Goal: Task Accomplishment & Management: Manage account settings

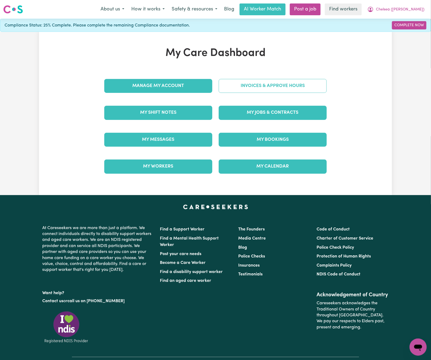
click at [284, 86] on link "Invoices & Approve Hours" at bounding box center [273, 86] width 108 height 14
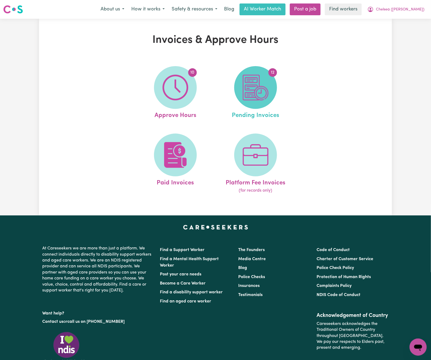
click at [251, 97] on img at bounding box center [256, 88] width 26 height 26
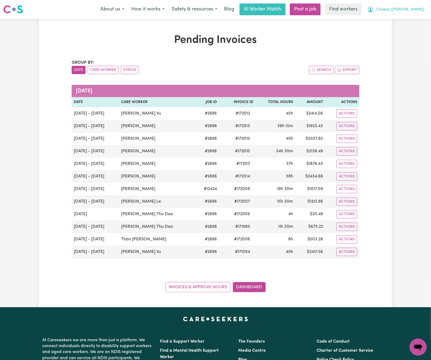
click at [413, 9] on span "Chelsea ([PERSON_NAME])" at bounding box center [400, 10] width 48 height 6
click at [414, 19] on link "My Dashboard" at bounding box center [406, 21] width 42 height 10
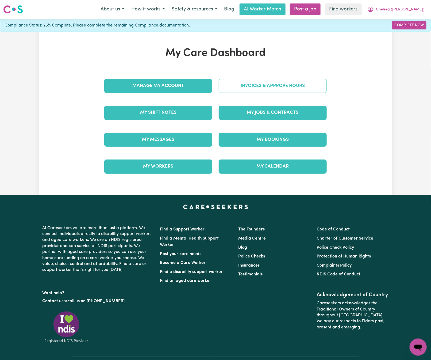
click at [242, 88] on link "Invoices & Approve Hours" at bounding box center [273, 86] width 108 height 14
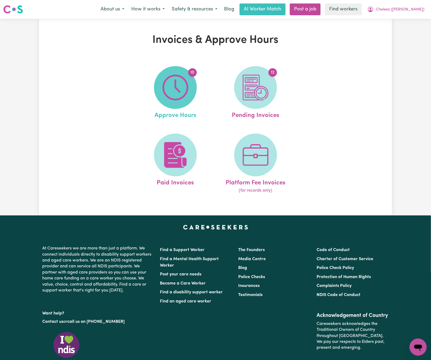
click at [174, 93] on img at bounding box center [176, 88] width 26 height 26
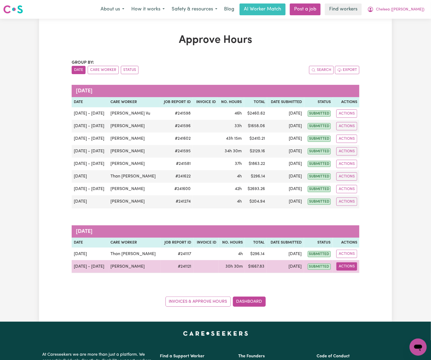
click at [353, 269] on button "Actions" at bounding box center [346, 266] width 21 height 8
click at [361, 279] on link "View Job Report" at bounding box center [361, 279] width 46 height 11
select select "pm"
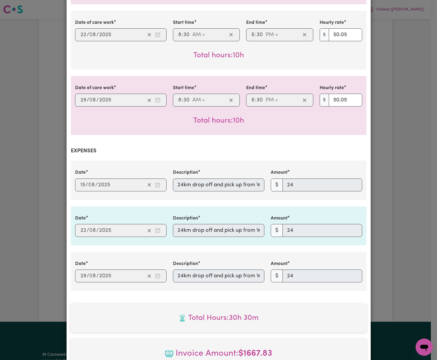
scroll to position [0, 75]
click at [302, 190] on div "Date 2025-08-15 15 / 0 8 / 2025 Description 24km drop off and pick up from We R…" at bounding box center [219, 179] width 296 height 39
click at [277, 223] on div "Date 2025-08-22 22 / 0 8 / 2025 Description 24km drop off and pick up from We R…" at bounding box center [219, 226] width 294 height 22
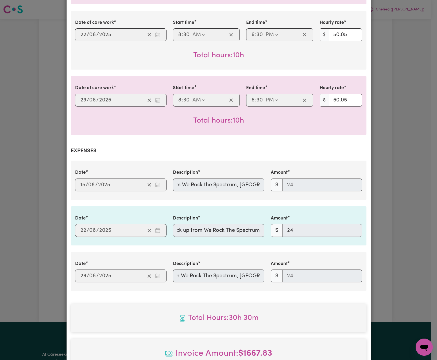
click at [301, 272] on div "Date 2025-08-29 29 / 0 8 / 2025 Description 24km drop off and pick up from We R…" at bounding box center [219, 271] width 294 height 22
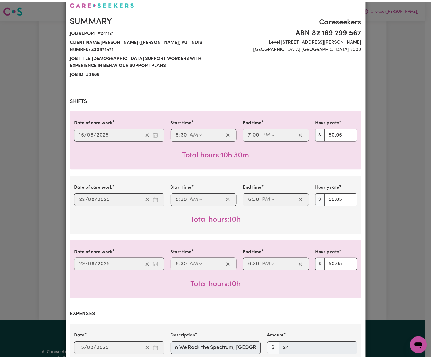
scroll to position [0, 0]
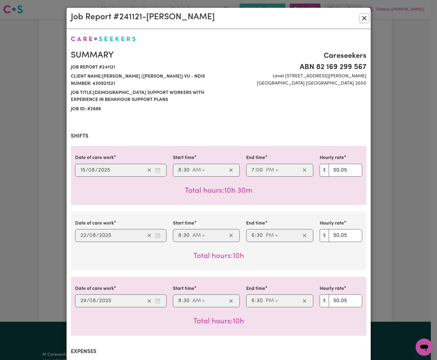
click at [360, 16] on button "Close" at bounding box center [364, 18] width 9 height 9
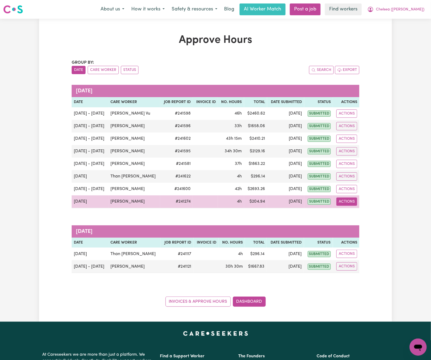
click at [348, 205] on button "Actions" at bounding box center [346, 201] width 21 height 8
click at [357, 213] on link "View Job Report" at bounding box center [362, 214] width 46 height 11
select select "pm"
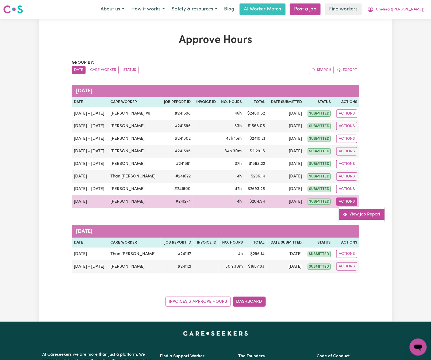
select select "pm"
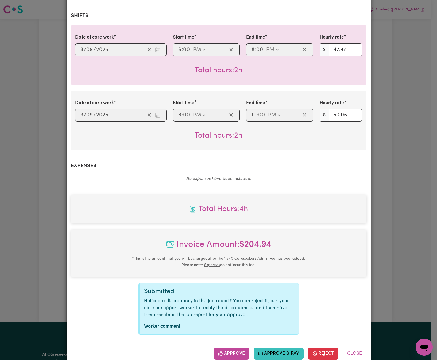
scroll to position [127, 0]
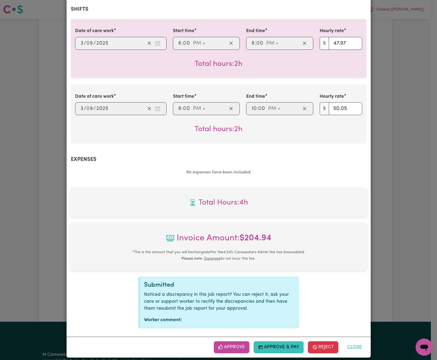
click at [357, 341] on button "Close" at bounding box center [355, 347] width 24 height 12
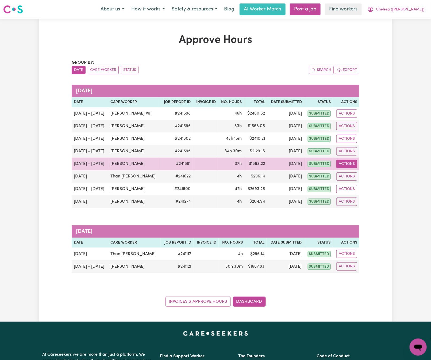
click at [355, 166] on button "Actions" at bounding box center [346, 164] width 21 height 8
click at [358, 178] on link "View Job Report" at bounding box center [362, 176] width 46 height 11
select select "pm"
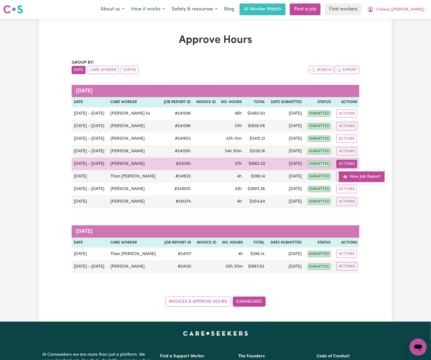
select select "pm"
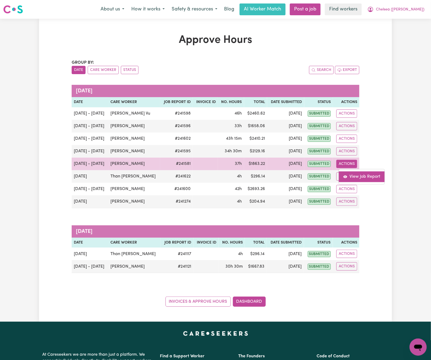
select select "pm"
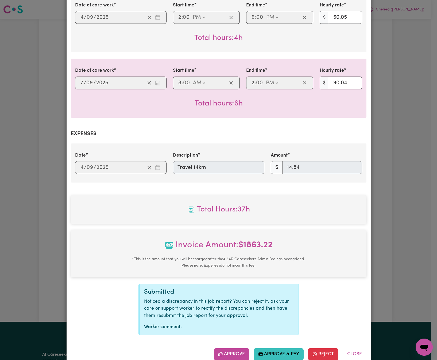
scroll to position [619, 0]
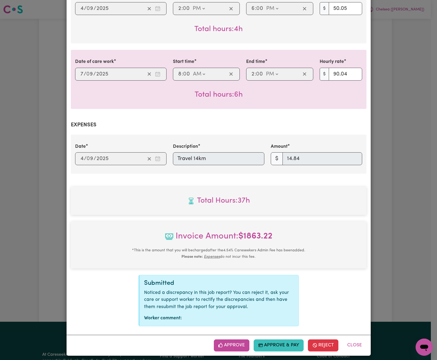
click at [141, 157] on div "Date 2025-09-04 4 / 0 9 / 2025 Description Travel 14km Amount $ 14.84" at bounding box center [219, 154] width 294 height 22
click at [314, 341] on button "Reject" at bounding box center [323, 345] width 30 height 12
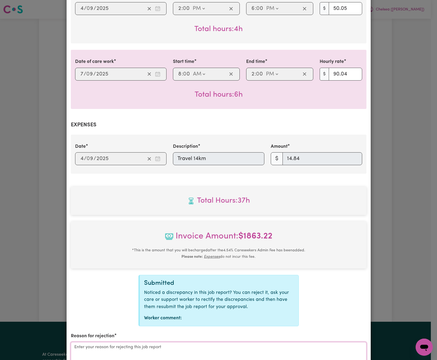
drag, startPoint x: 197, startPoint y: 351, endPoint x: 195, endPoint y: 345, distance: 6.4
click at [198, 349] on textarea "Reason for rejection" at bounding box center [219, 362] width 296 height 40
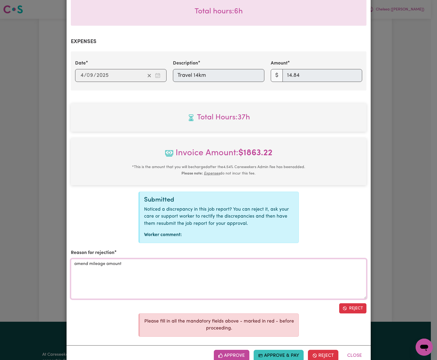
scroll to position [713, 0]
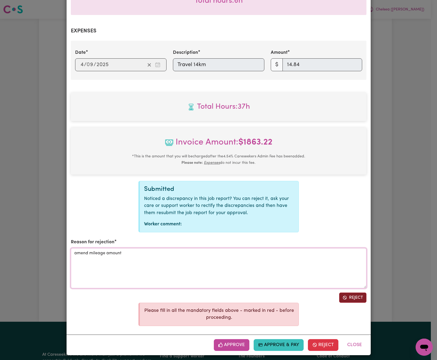
type textarea "amend mileage amount"
click at [352, 293] on button "Reject" at bounding box center [352, 297] width 27 height 10
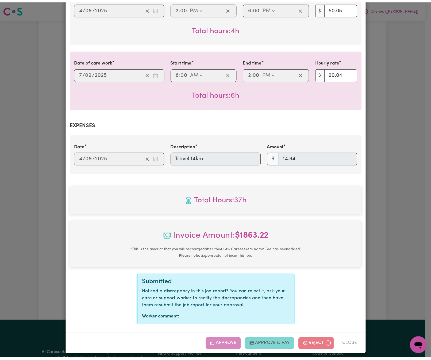
scroll to position [566, 0]
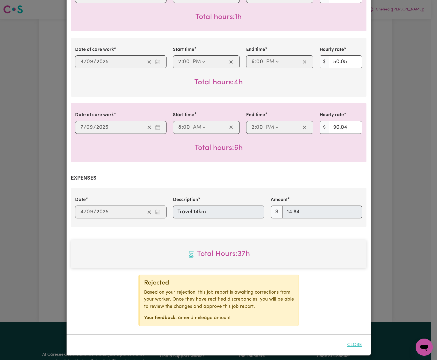
click at [351, 342] on button "Close" at bounding box center [355, 345] width 24 height 12
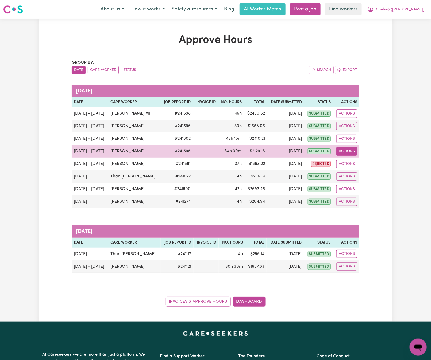
click at [347, 152] on button "Actions" at bounding box center [346, 151] width 21 height 8
click at [366, 163] on link "View Job Report" at bounding box center [362, 164] width 46 height 11
select select "pm"
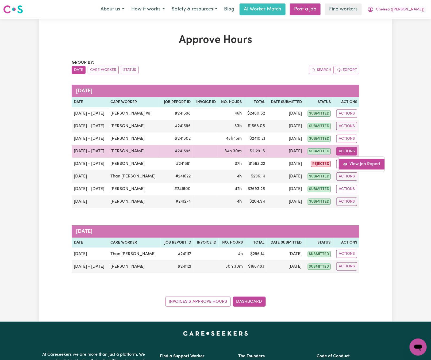
select select "pm"
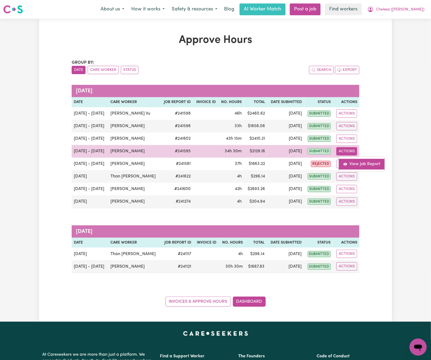
select select "pm"
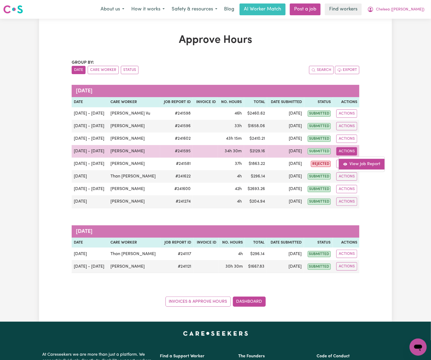
select select "pm"
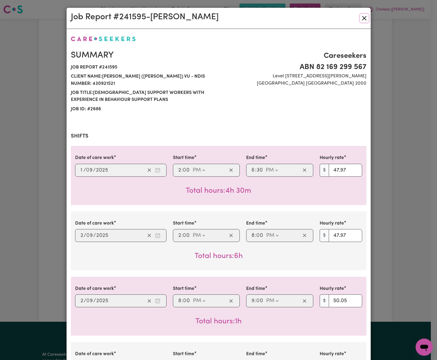
click at [362, 16] on button "Close" at bounding box center [364, 18] width 9 height 9
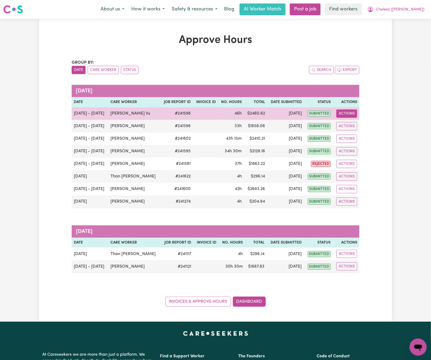
click at [346, 113] on button "Actions" at bounding box center [346, 113] width 21 height 8
click at [365, 126] on link "View Job Report" at bounding box center [362, 126] width 46 height 11
select select "pm"
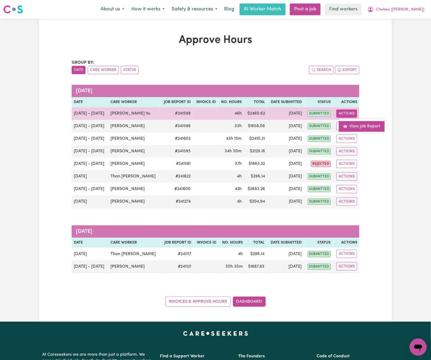
select select "pm"
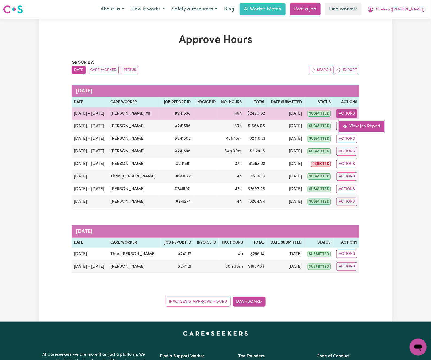
select select "pm"
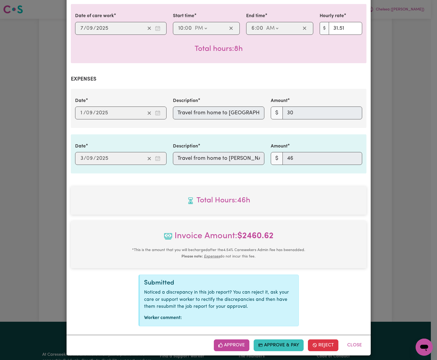
scroll to position [0, 147]
click at [311, 113] on div "Date [DATE] 1 / 0 9 / 2025 Description Travel from home to [GEOGRAPHIC_DATA][PE…" at bounding box center [219, 108] width 294 height 22
click at [316, 155] on div "Date [DATE] 3 / 0 9 / 2025 Description Travel from home to [PERSON_NAME][GEOGRA…" at bounding box center [219, 154] width 294 height 22
click at [356, 340] on button "Close" at bounding box center [355, 345] width 24 height 12
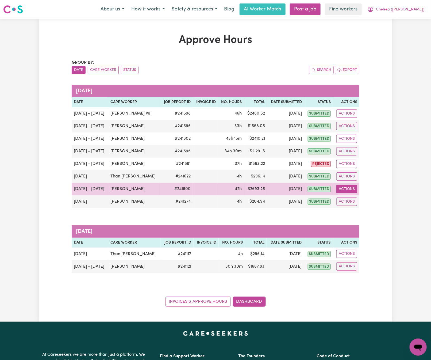
click at [344, 191] on button "Actions" at bounding box center [346, 189] width 21 height 8
click at [353, 200] on link "View Job Report" at bounding box center [362, 201] width 46 height 11
select select "pm"
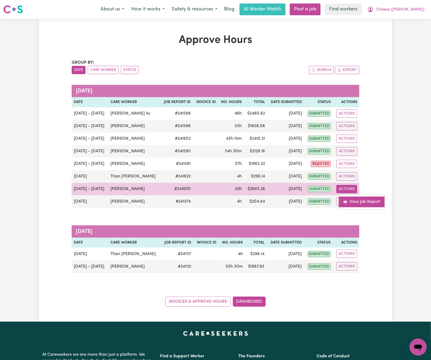
select select "pm"
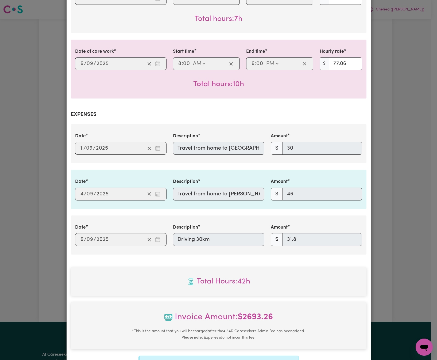
scroll to position [0, 147]
click at [318, 141] on div "Date [DATE] 1 / 0 9 / 2025 Description Travel from home to [GEOGRAPHIC_DATA][PE…" at bounding box center [219, 144] width 294 height 22
click at [290, 187] on div "Date [DATE] 4 / 0 9 / 2025 Description Travel from home to [PERSON_NAME][GEOGRA…" at bounding box center [219, 189] width 294 height 22
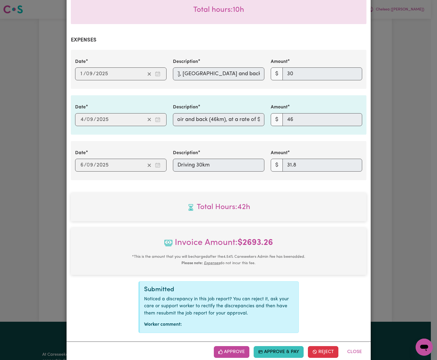
scroll to position [448, 0]
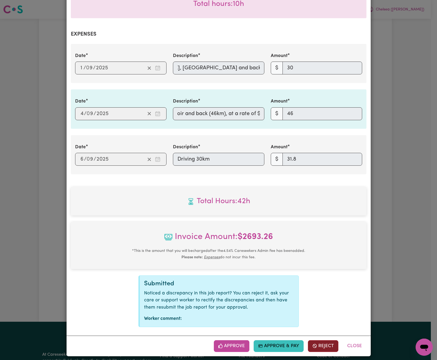
click at [322, 340] on button "Reject" at bounding box center [323, 346] width 30 height 12
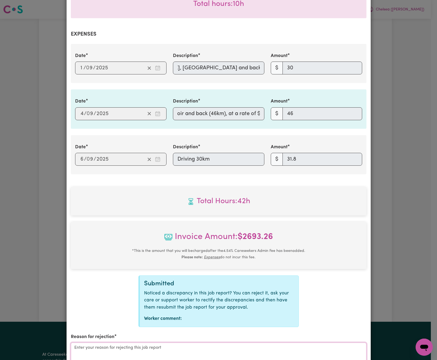
click at [275, 348] on textarea "Reason for rejection" at bounding box center [219, 362] width 296 height 40
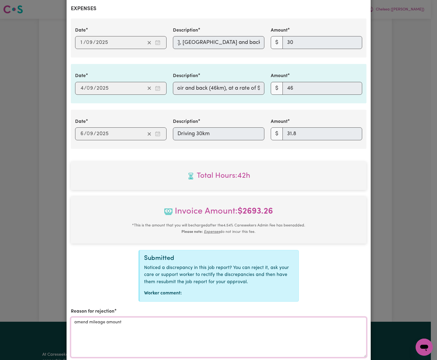
scroll to position [542, 0]
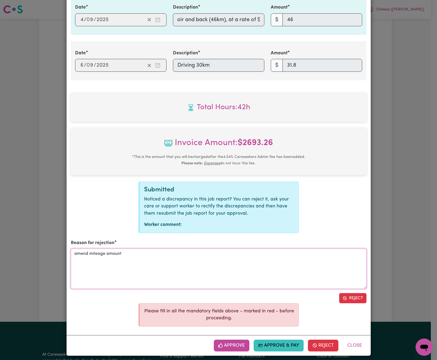
type textarea "amend mileage amount"
drag, startPoint x: 353, startPoint y: 299, endPoint x: 353, endPoint y: 295, distance: 4.0
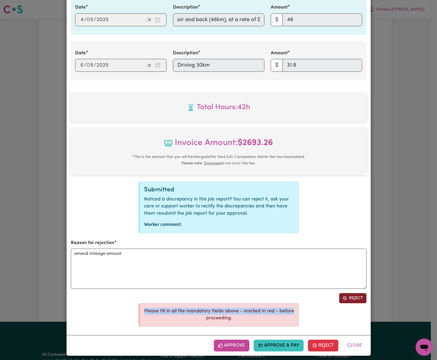
click at [348, 293] on button "Reject" at bounding box center [352, 298] width 27 height 10
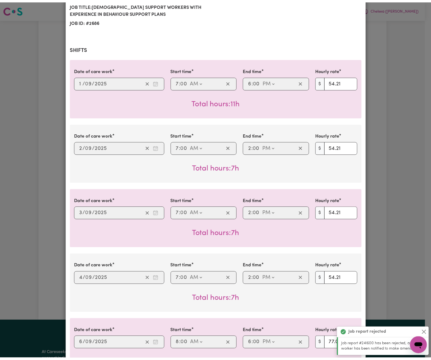
scroll to position [0, 0]
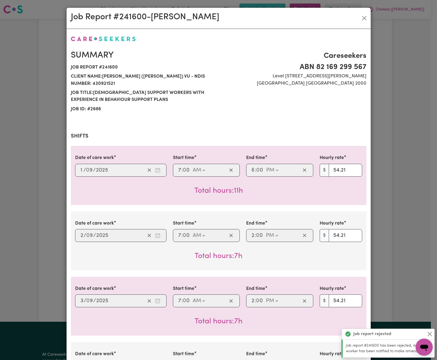
click at [363, 13] on div "Job Report # 241600 - [PERSON_NAME]" at bounding box center [219, 18] width 304 height 21
click at [363, 15] on button "Close" at bounding box center [364, 18] width 9 height 9
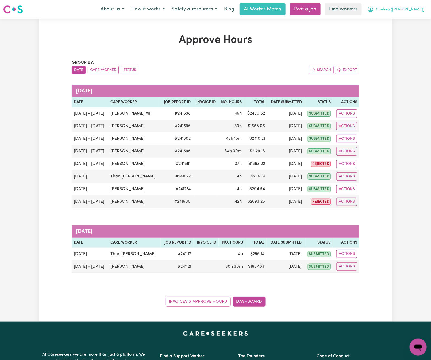
click at [414, 8] on span "Chelsea ([PERSON_NAME])" at bounding box center [400, 10] width 48 height 6
click at [416, 28] on link "Logout" at bounding box center [406, 31] width 42 height 10
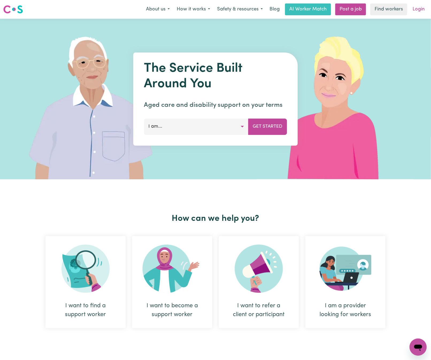
click at [416, 8] on link "Login" at bounding box center [418, 9] width 18 height 12
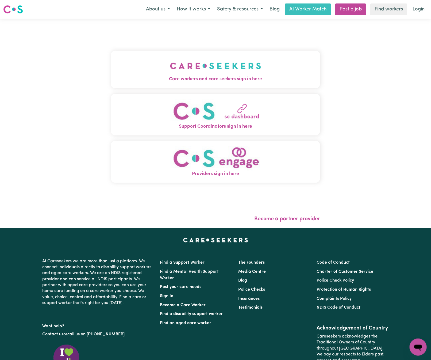
click at [170, 59] on img "Care workers and care seekers sign in here" at bounding box center [215, 66] width 91 height 20
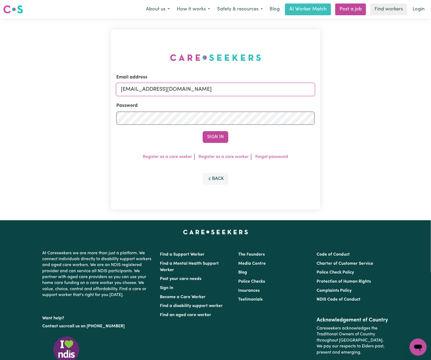
drag, startPoint x: 149, startPoint y: 87, endPoint x: 431, endPoint y: 87, distance: 281.6
click at [431, 87] on div "Email address [EMAIL_ADDRESS][DOMAIN_NAME] Password Sign In Register as a care …" at bounding box center [215, 119] width 431 height 201
paste input "RobertMoorWC"
type input "[EMAIL_ADDRESS][DOMAIN_NAME]"
click at [203, 131] on button "Sign In" at bounding box center [216, 137] width 26 height 12
